Goal: Transaction & Acquisition: Purchase product/service

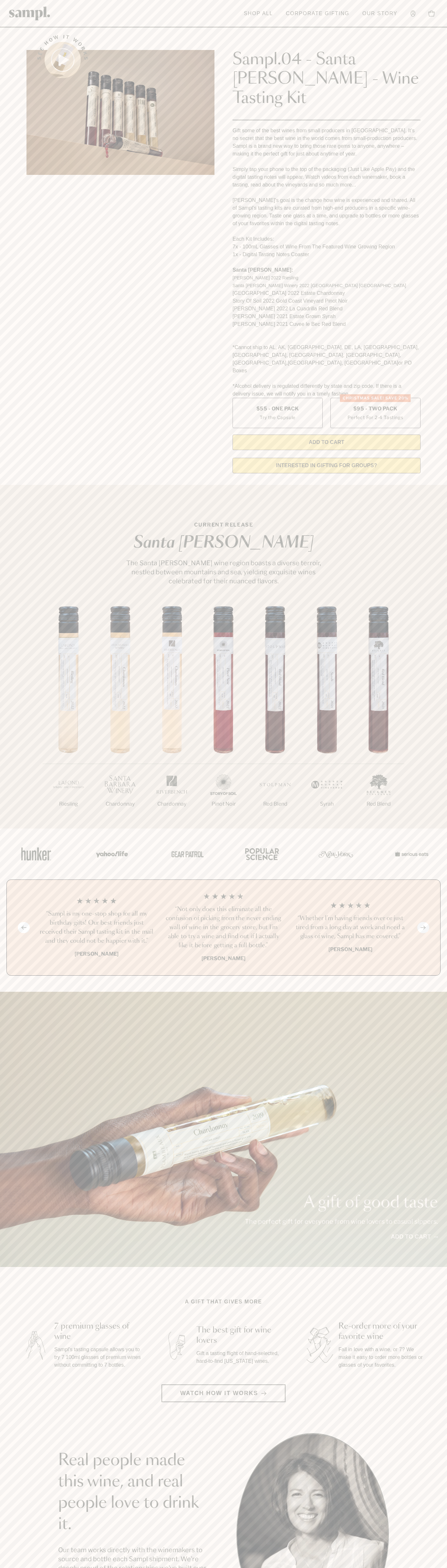
click at [110, 30] on div "See how it works" at bounding box center [120, 252] width 188 height 452
click at [386, 1568] on html "Skip to main content Toggle navigation menu Shop All Corporate Gifting Our Stor…" at bounding box center [224, 1304] width 447 height 2609
click at [10, 828] on div at bounding box center [224, 853] width 445 height 51
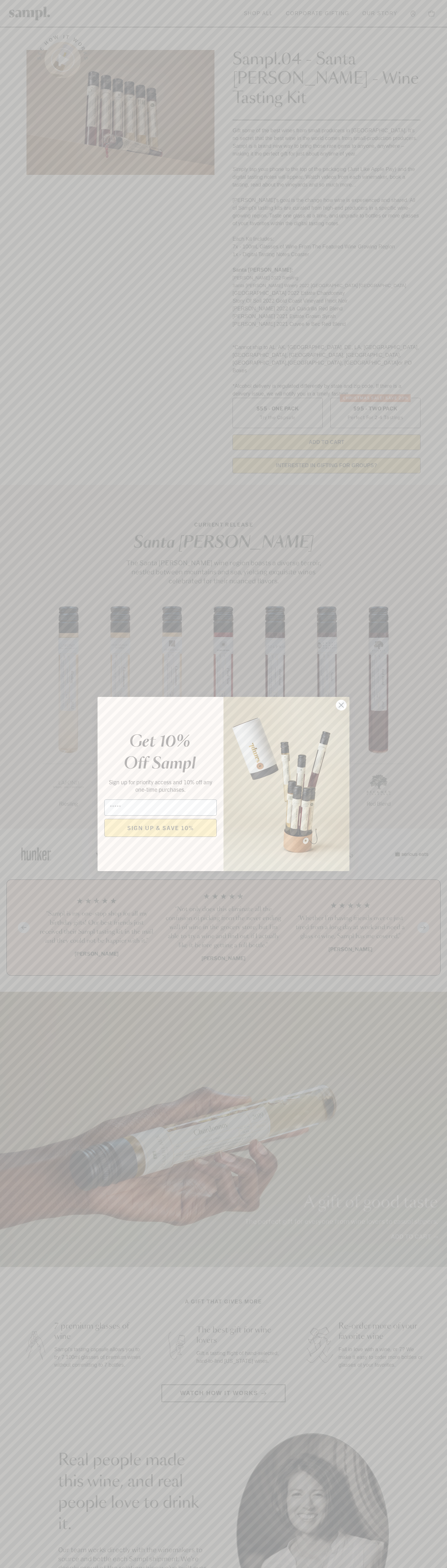
click at [341, 706] on icon "Close dialog" at bounding box center [341, 705] width 4 height 4
